Goal: Find specific page/section: Find specific page/section

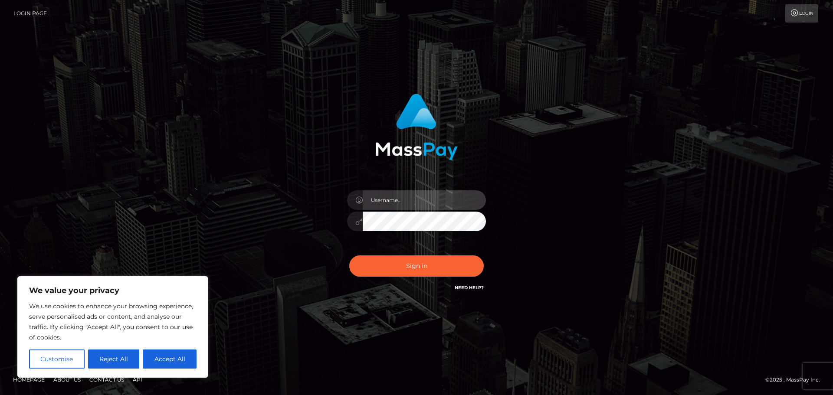
drag, startPoint x: 0, startPoint y: 0, endPoint x: 395, endPoint y: 203, distance: 443.6
click at [395, 203] on input "text" at bounding box center [424, 201] width 123 height 20
type input "hello.feetfinder"
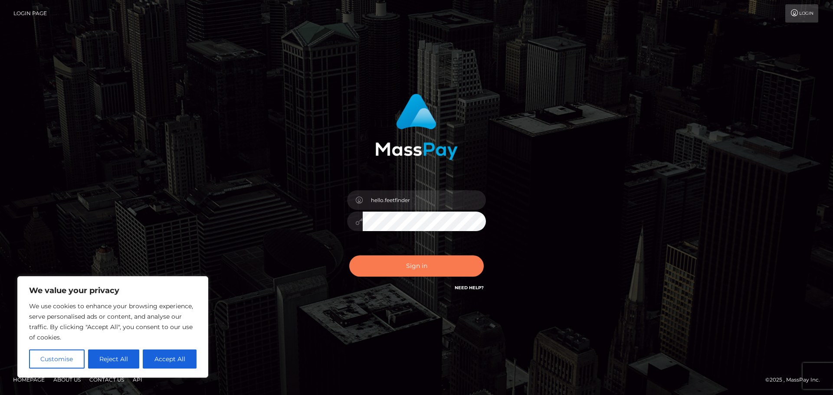
click at [421, 266] on button "Sign in" at bounding box center [416, 266] width 135 height 21
click at [372, 268] on button "Sign in" at bounding box center [416, 266] width 135 height 21
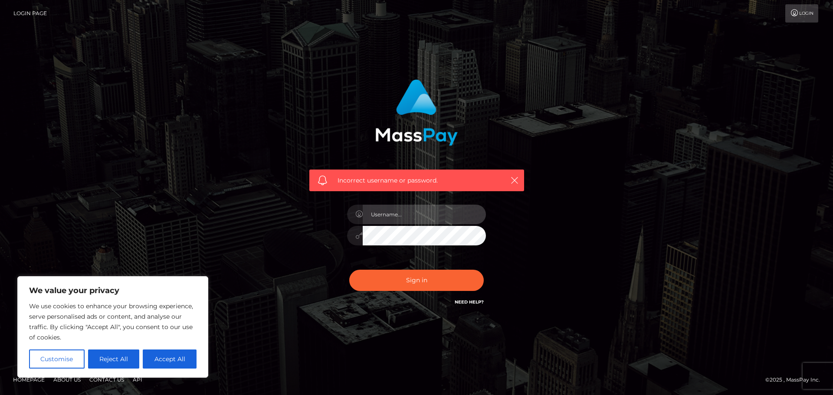
click at [388, 211] on input "text" at bounding box center [424, 215] width 123 height 20
type input "hello.feetfinder"
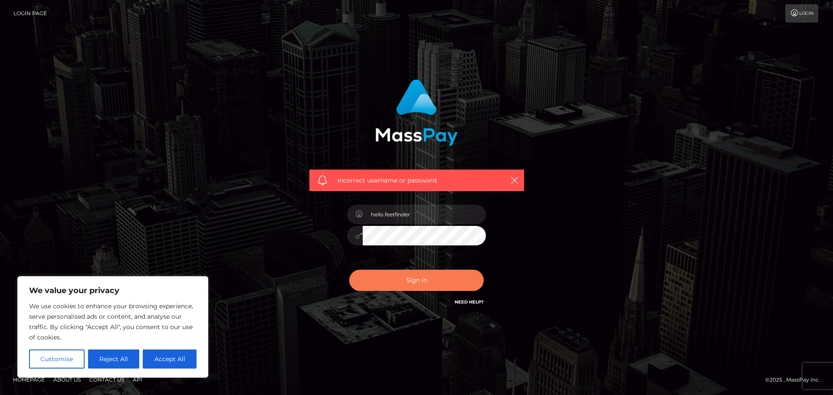
click at [431, 277] on button "Sign in" at bounding box center [416, 280] width 135 height 21
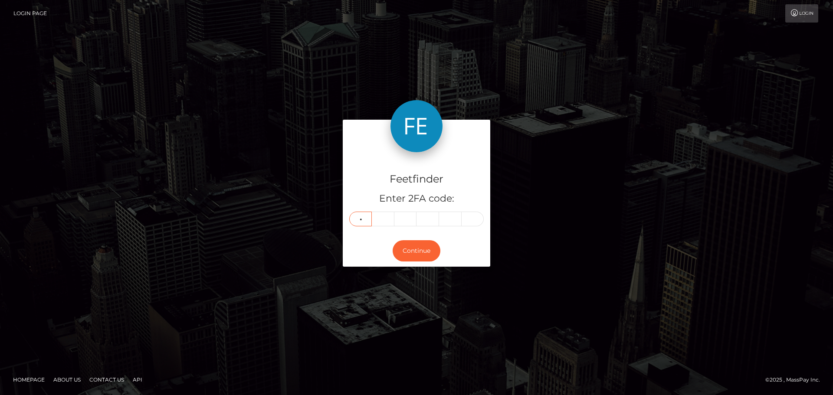
type input "5"
type input "9"
type input "0"
type input "2"
type input "9"
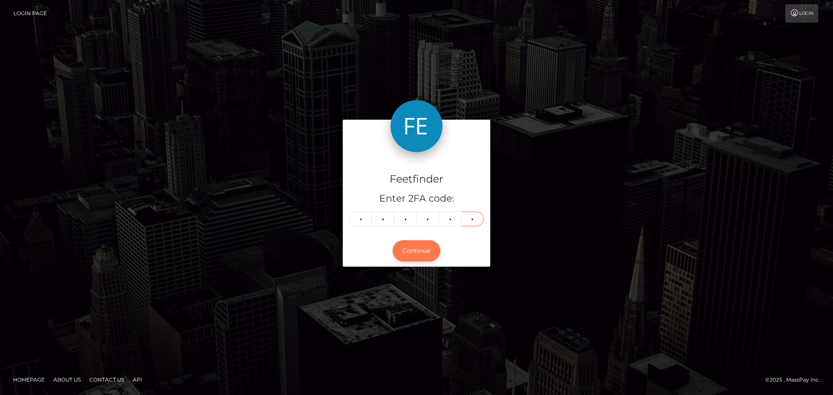
type input "1"
click at [405, 255] on button "Continue" at bounding box center [417, 250] width 48 height 21
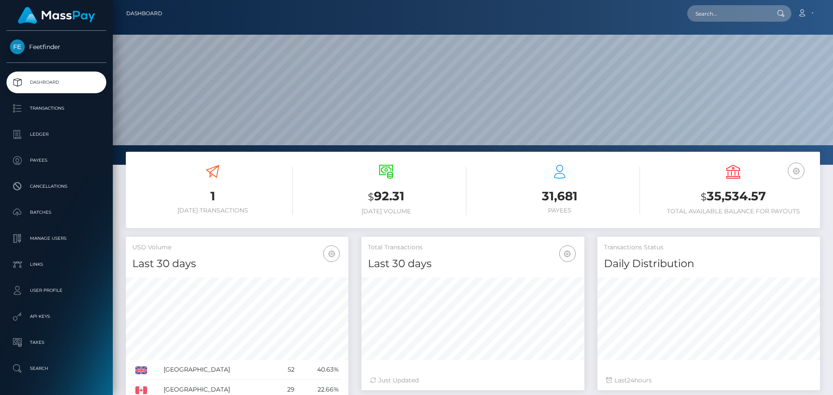
scroll to position [154, 223]
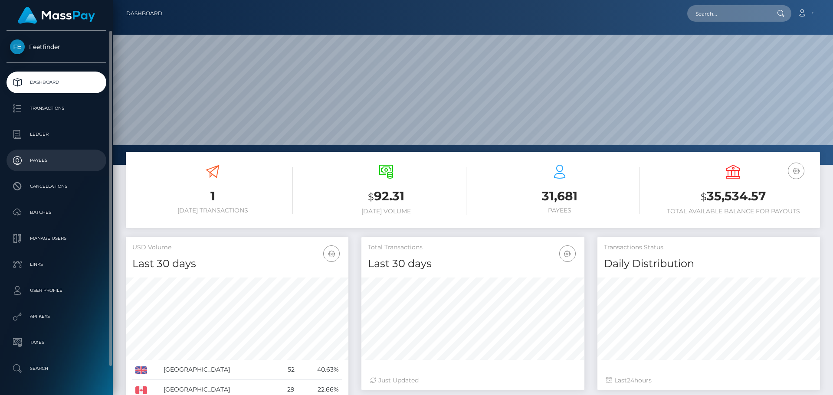
click at [54, 160] on p "Payees" at bounding box center [56, 160] width 93 height 13
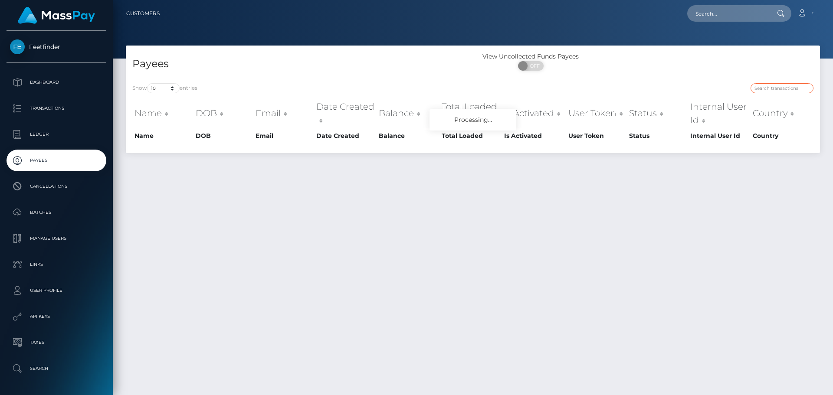
click at [777, 90] on input "search" at bounding box center [782, 88] width 63 height 10
paste input "52cc0e83-8234-11f0-8023-0266f44cc279"
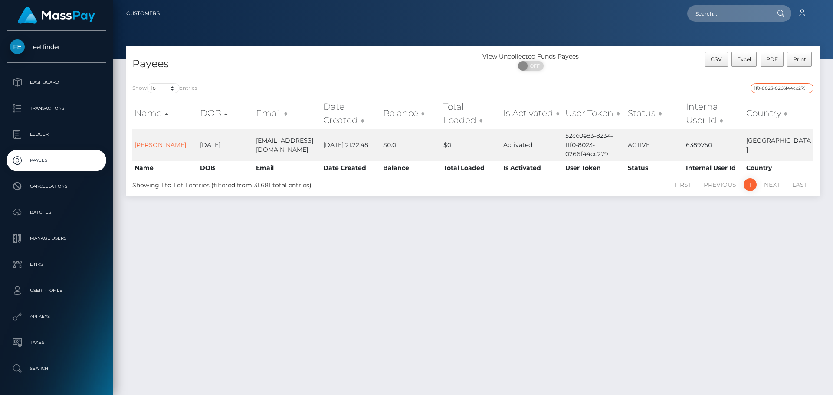
type input "52cc0e83-8234-11f0-8023-0266f44cc279"
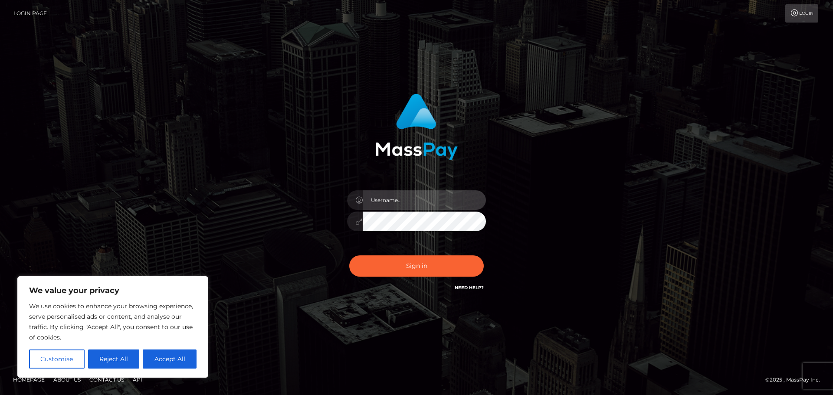
click at [396, 207] on input "text" at bounding box center [424, 201] width 123 height 20
type input "hello.feetfinder"
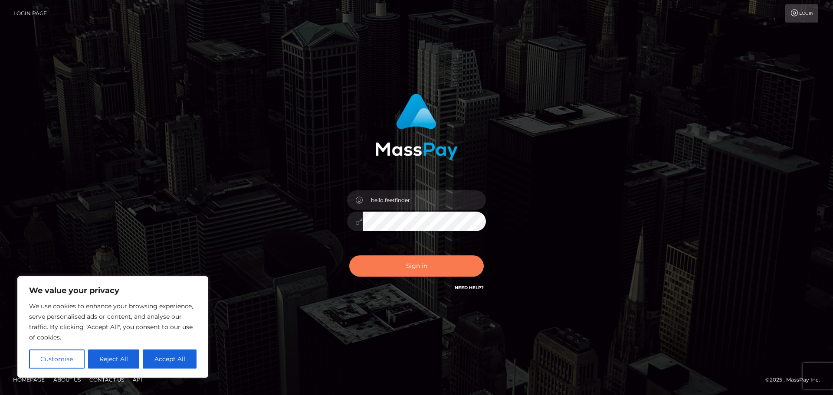
click at [391, 263] on button "Sign in" at bounding box center [416, 266] width 135 height 21
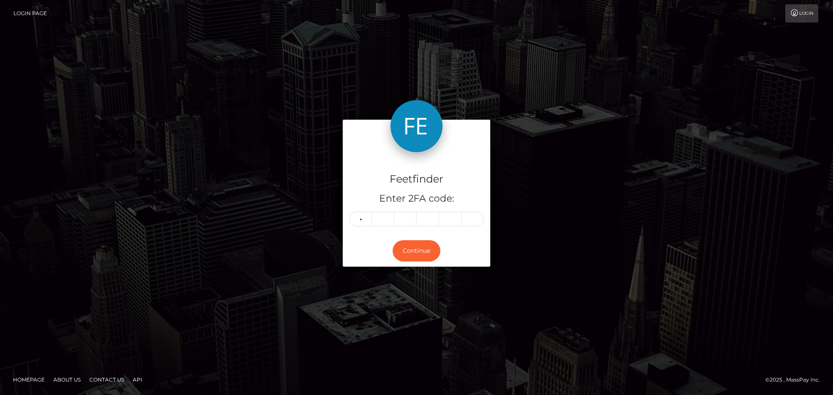
type input "9"
type input "5"
type input "7"
type input "9"
type input "5"
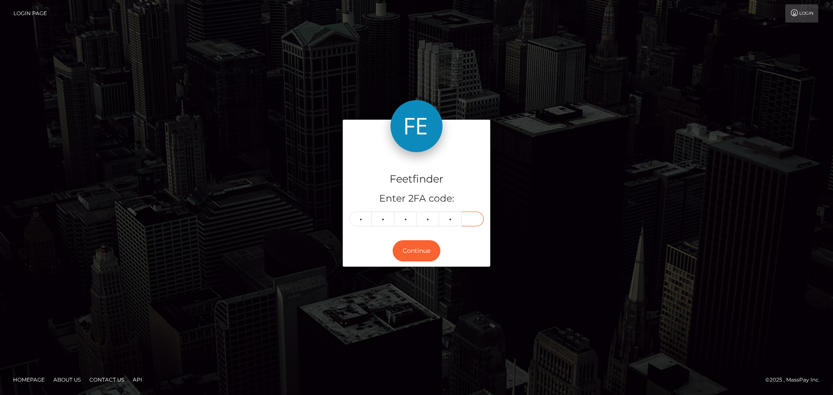
type input "7"
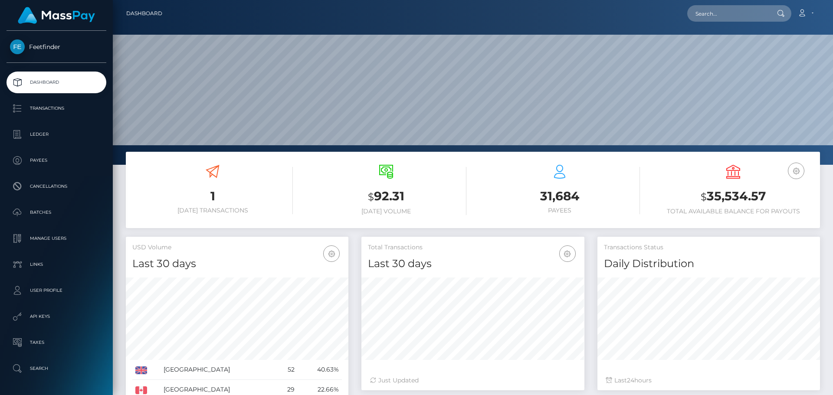
scroll to position [154, 223]
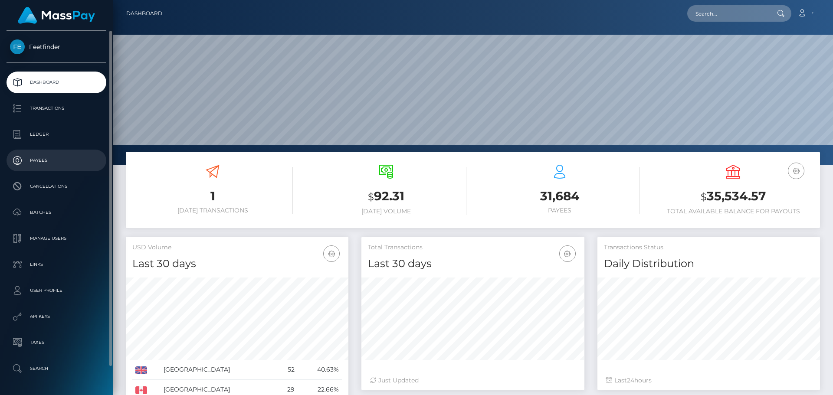
click at [64, 158] on p "Payees" at bounding box center [56, 160] width 93 height 13
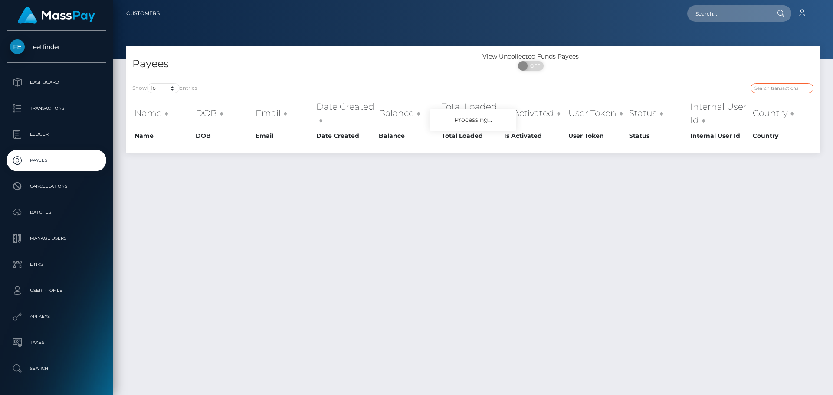
click at [770, 87] on input "search" at bounding box center [782, 88] width 63 height 10
paste input "nQc2djAfXrx!ySF"
click at [774, 89] on input "nQc2djAfXrx!ySF" at bounding box center [782, 88] width 63 height 10
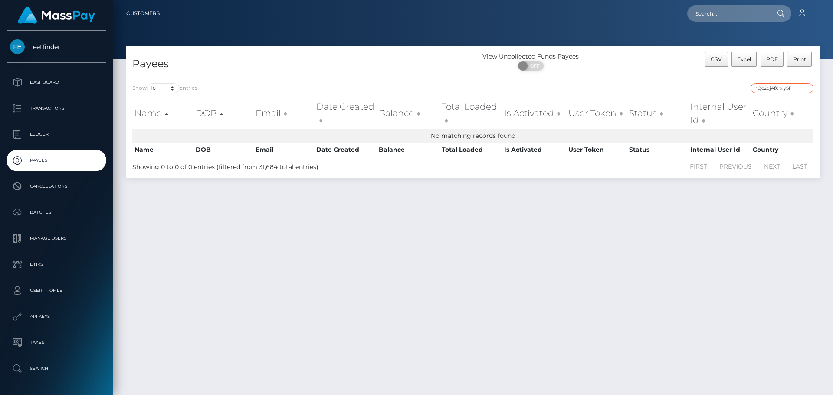
click at [774, 89] on input "nQc2djAfXrx!ySF" at bounding box center [782, 88] width 63 height 10
paste input "04a330ea-8b6d-11f0-bd85-0694aced620b"
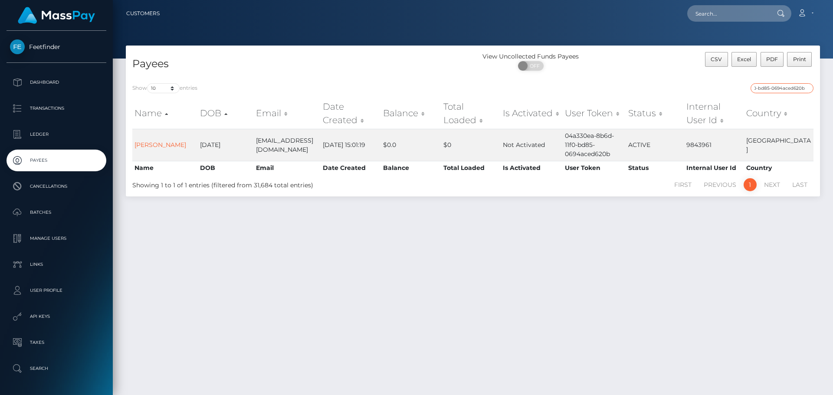
type input "04a330ea-8b6d-11f0-bd85-0694aced620b"
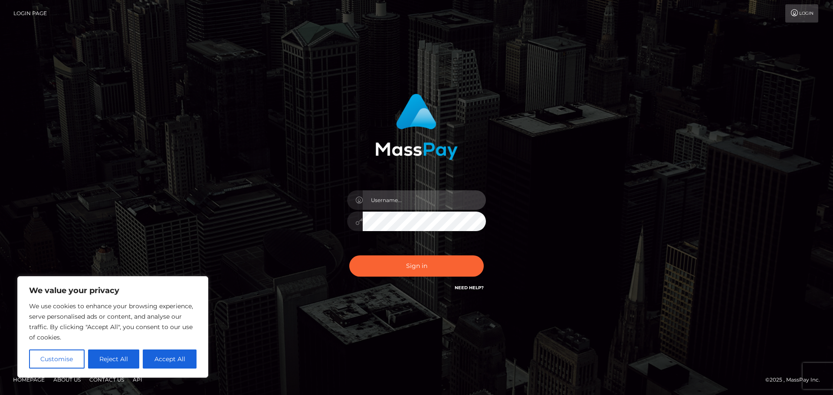
click at [398, 201] on input "text" at bounding box center [424, 201] width 123 height 20
type input "hello.feetfinder"
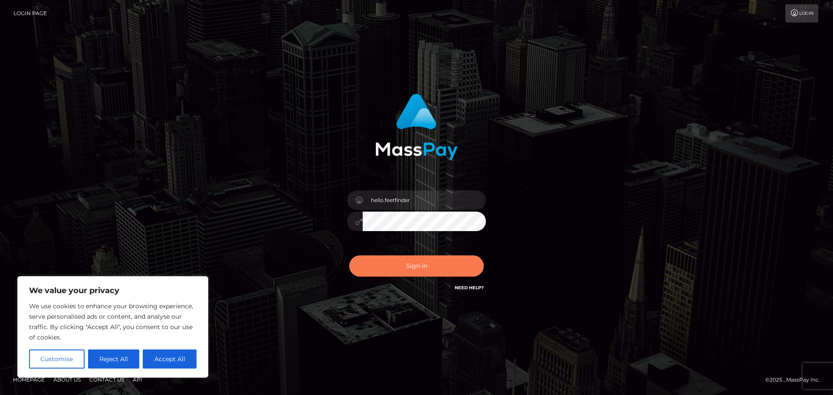
click at [412, 265] on button "Sign in" at bounding box center [416, 266] width 135 height 21
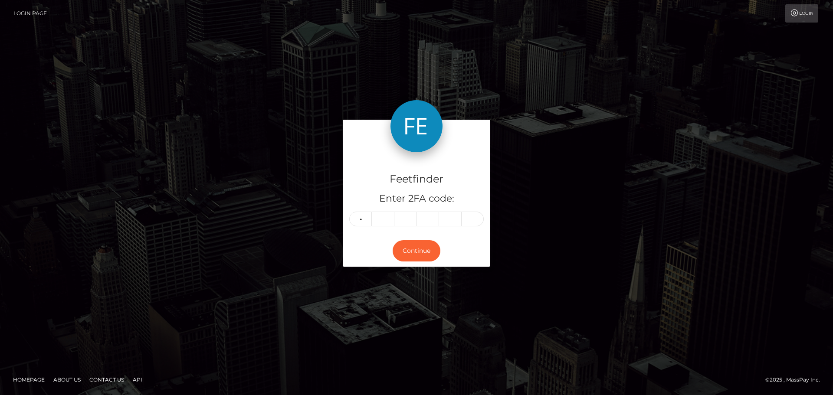
type input "1"
type input "3"
type input "6"
type input "9"
type input "2"
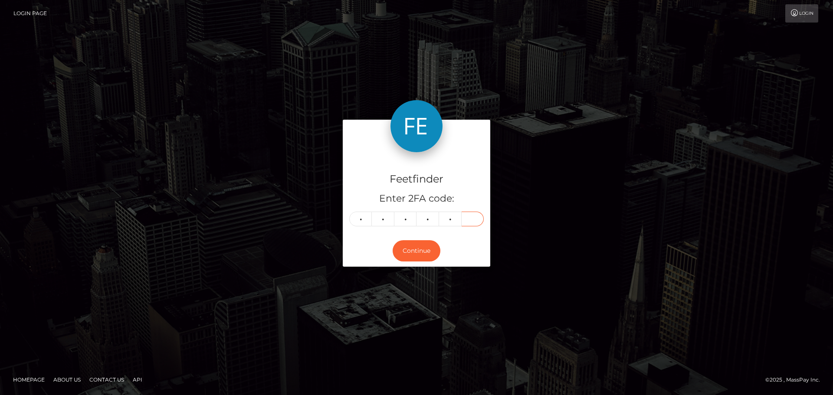
type input "7"
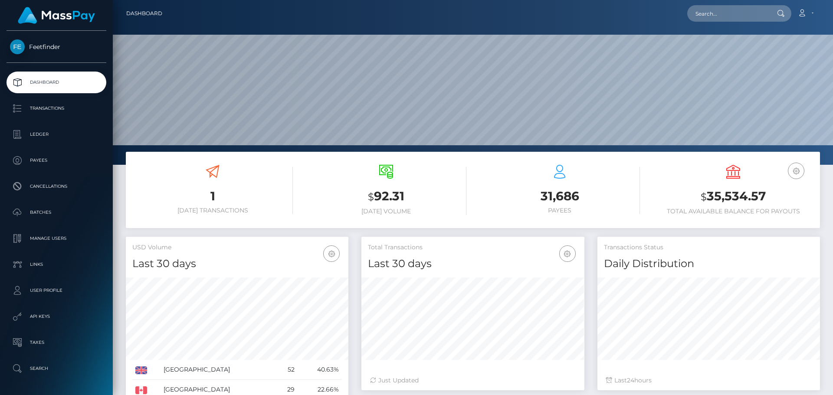
scroll to position [154, 223]
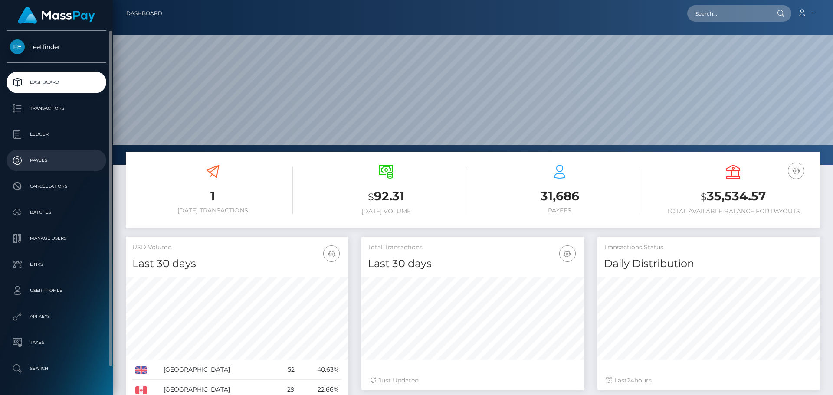
click at [33, 153] on link "Payees" at bounding box center [57, 161] width 100 height 22
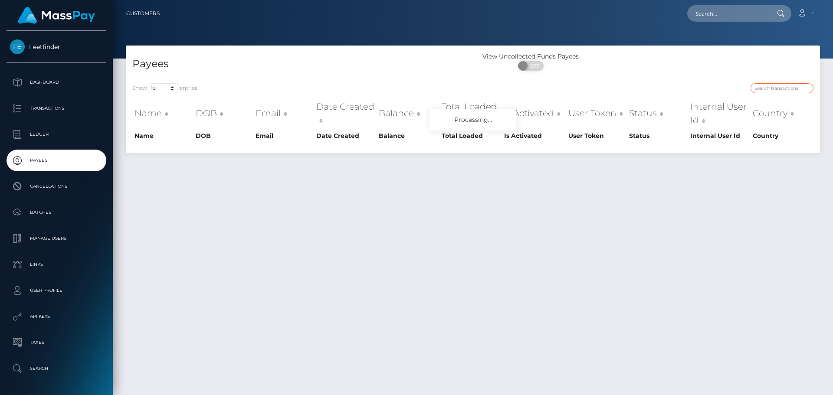
click at [787, 87] on input "search" at bounding box center [782, 88] width 63 height 10
paste input "8a44d958-96da-11f0-bd85-0694aced620b"
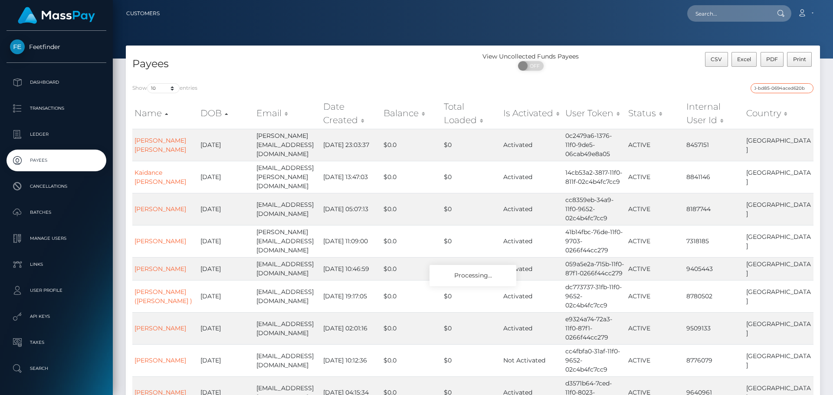
type input "8a44d958-96da-11f0-bd85-0694aced620b"
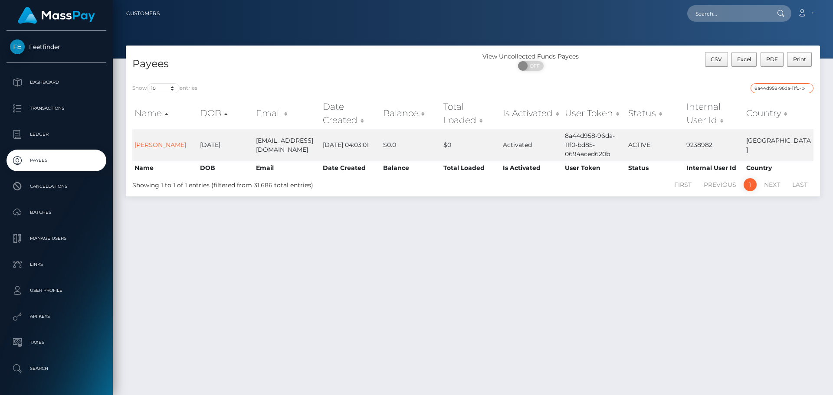
click at [781, 90] on input "8a44d958-96da-11f0-bd85-0694aced620b" at bounding box center [782, 88] width 63 height 10
click at [782, 90] on input "8a44d958-96da-11f0-bd85-0694aced620b" at bounding box center [782, 88] width 63 height 10
paste input "8a44d958-96da-11f0-bd85-0694aced620b"
type input "8a44d958-96da-11f0-bd85-0694aced620b"
